Goal: Check status: Check status

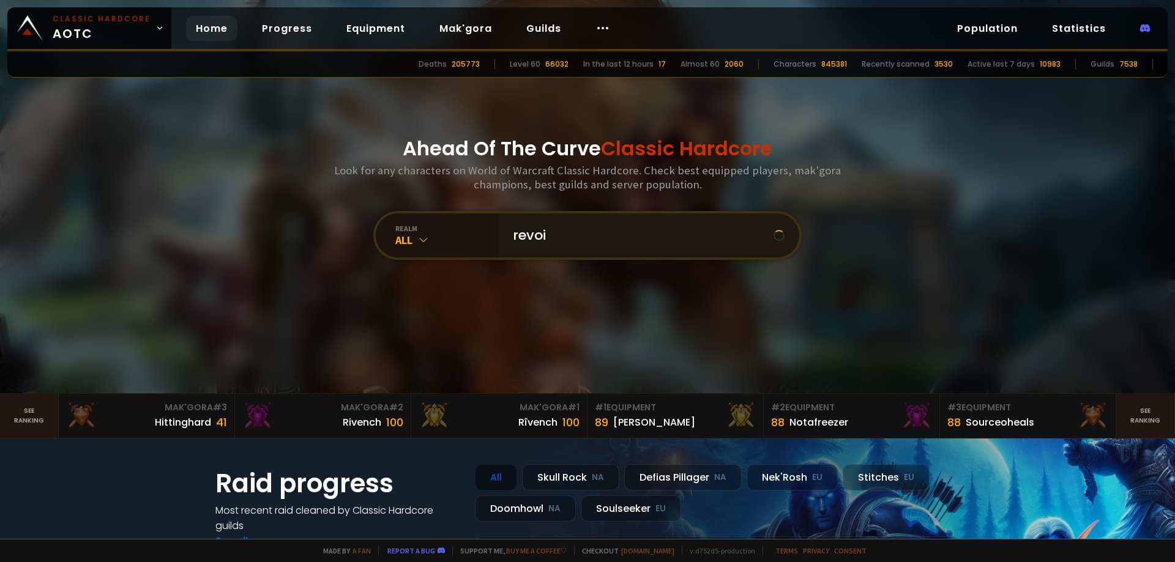
type input "revoir"
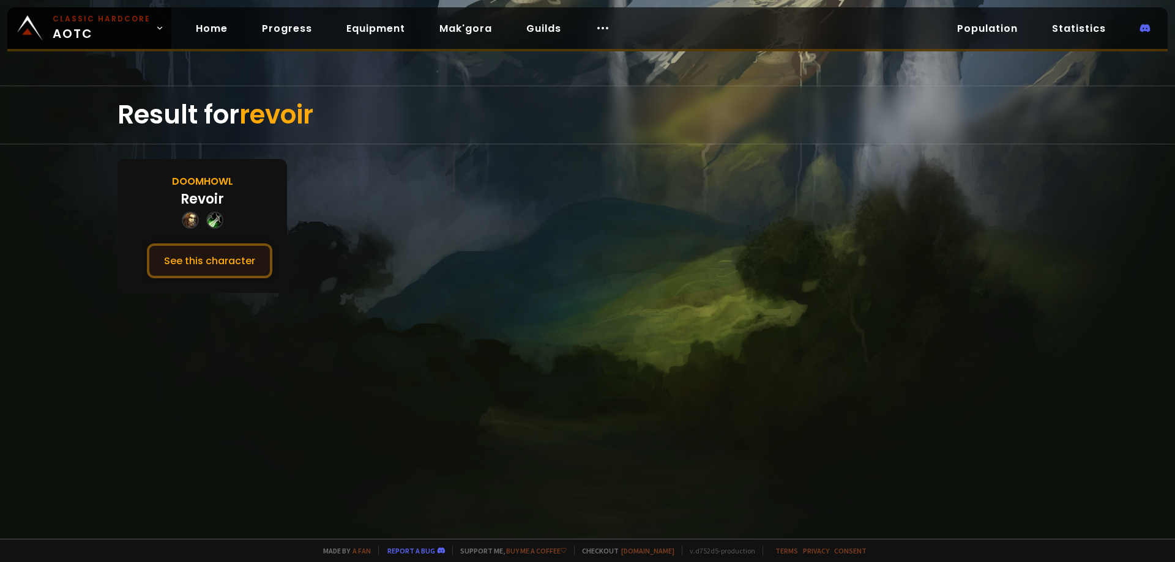
click at [220, 261] on button "See this character" at bounding box center [209, 261] width 125 height 35
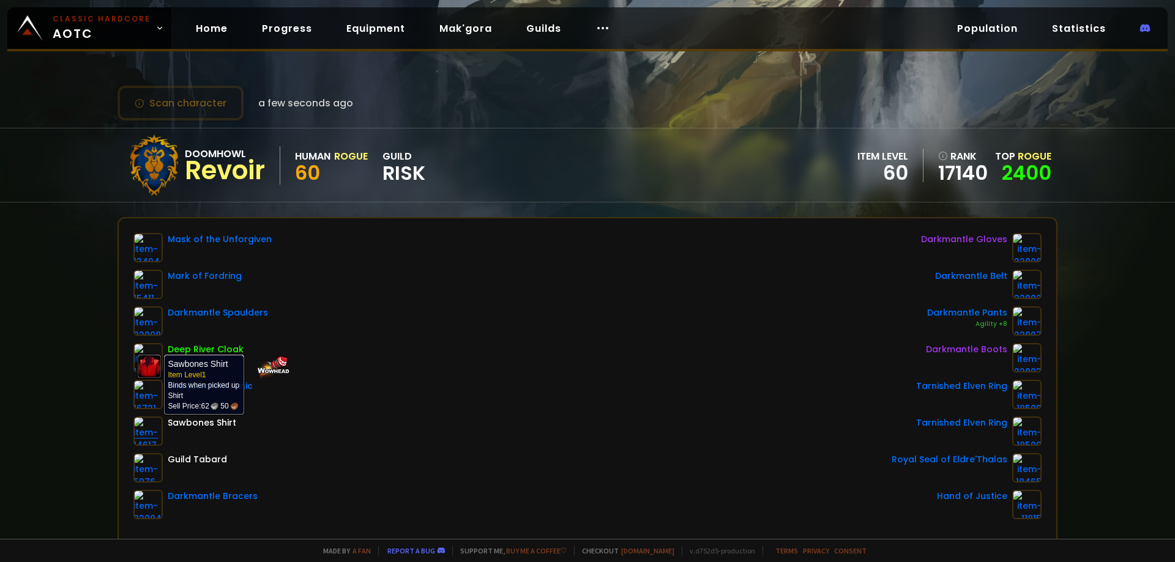
click at [146, 434] on img at bounding box center [147, 431] width 29 height 29
click at [147, 432] on img at bounding box center [147, 431] width 29 height 29
click at [196, 423] on div "Sawbones Shirt" at bounding box center [202, 423] width 69 height 13
